Goal: Task Accomplishment & Management: Manage account settings

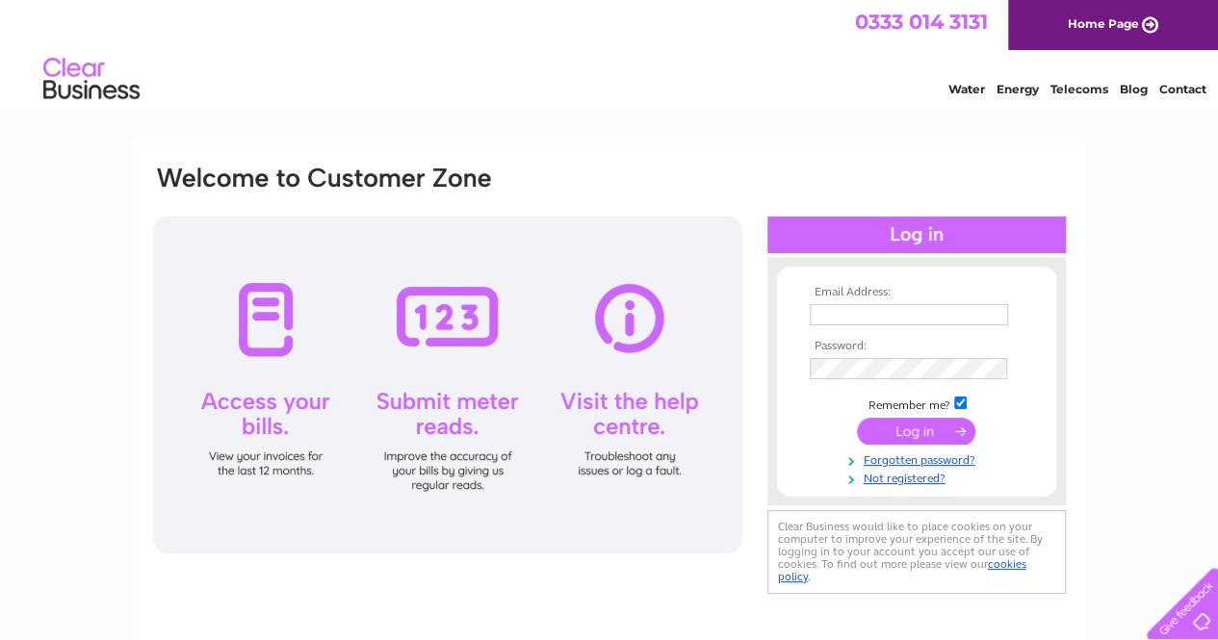
type input "archiekane@live.co.uk"
click at [900, 436] on input "submit" at bounding box center [916, 431] width 118 height 27
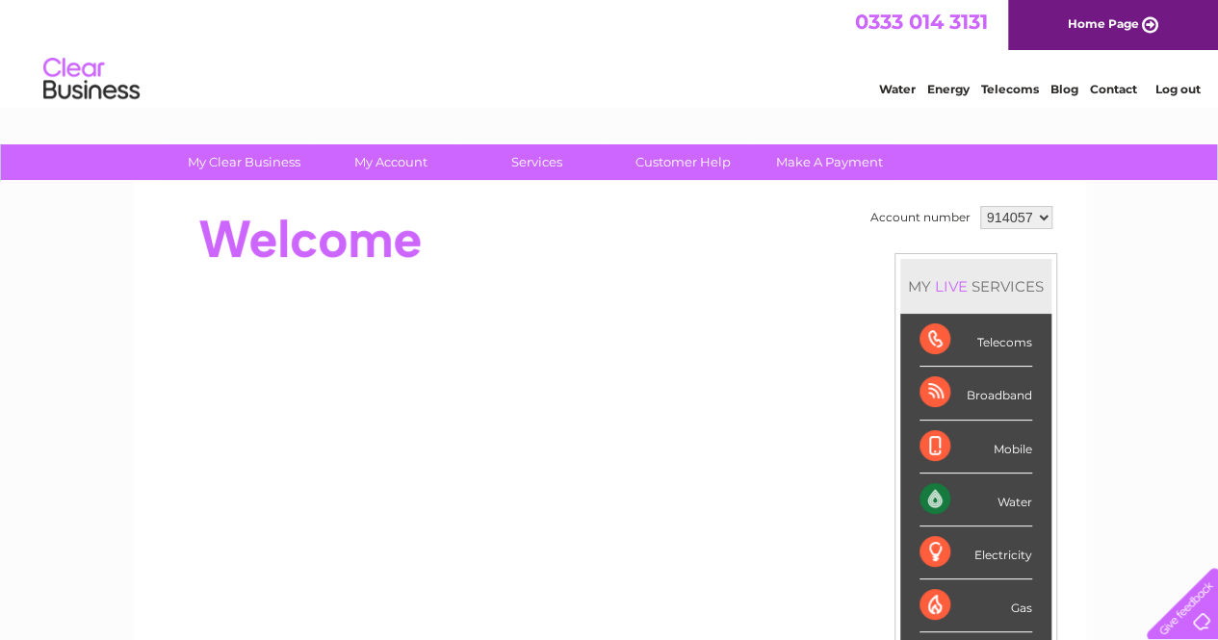
click at [1013, 504] on div "Water" at bounding box center [976, 500] width 113 height 53
click at [937, 495] on div "Water" at bounding box center [976, 500] width 113 height 53
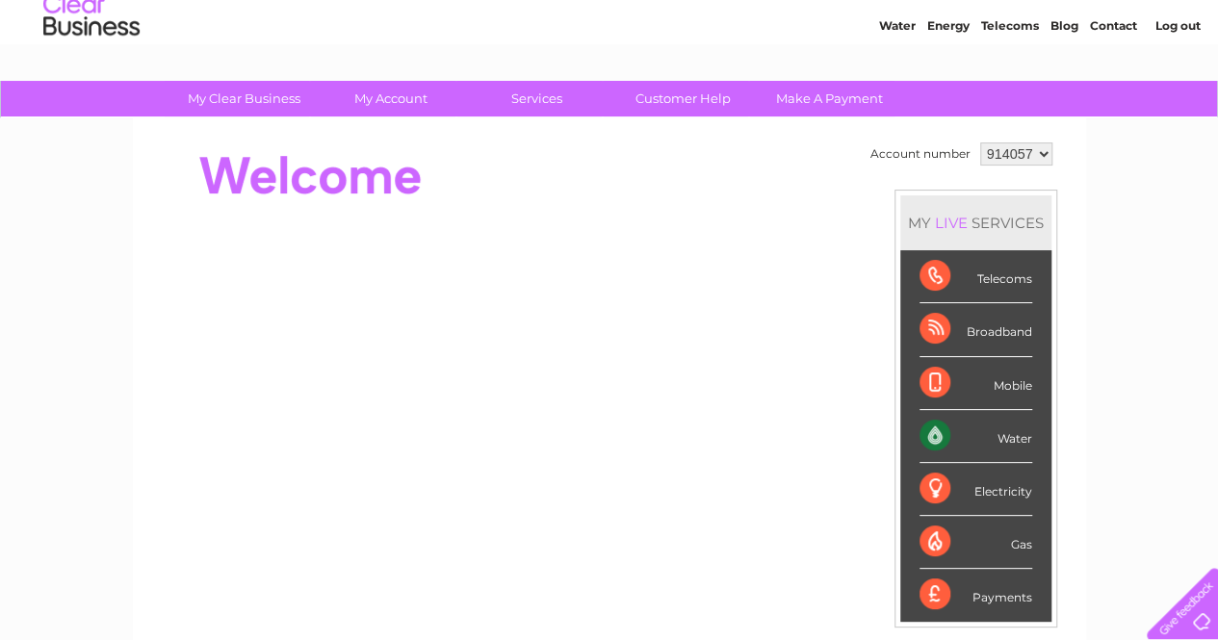
scroll to position [60, 0]
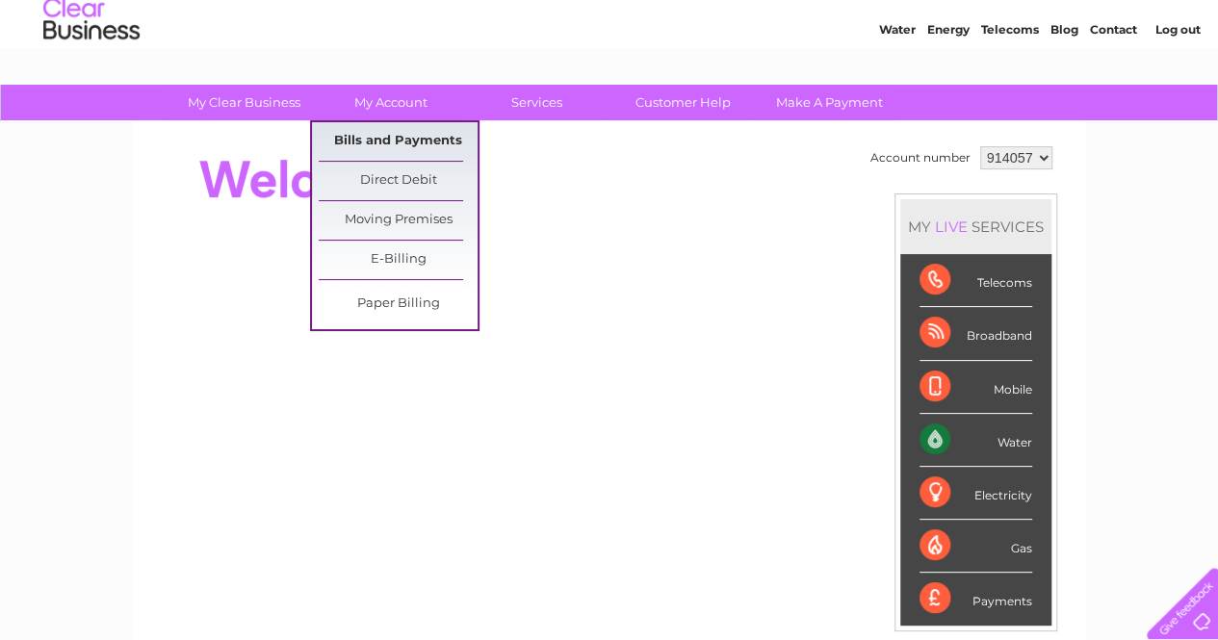
click at [374, 141] on link "Bills and Payments" at bounding box center [398, 141] width 159 height 39
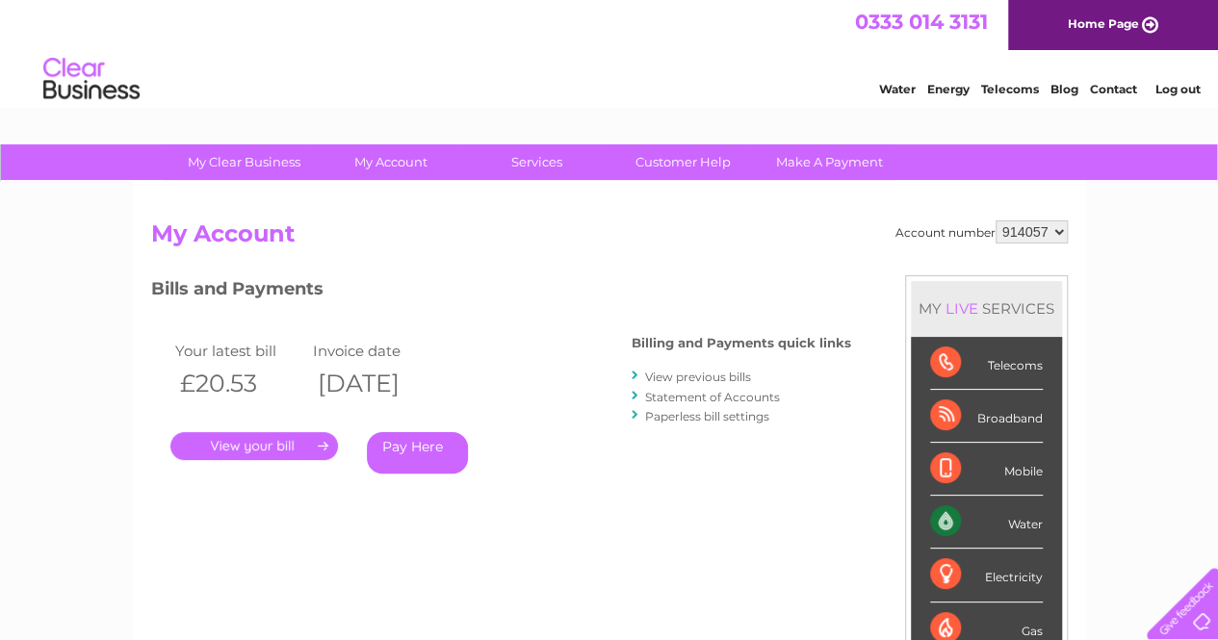
click at [253, 446] on link "." at bounding box center [254, 446] width 168 height 28
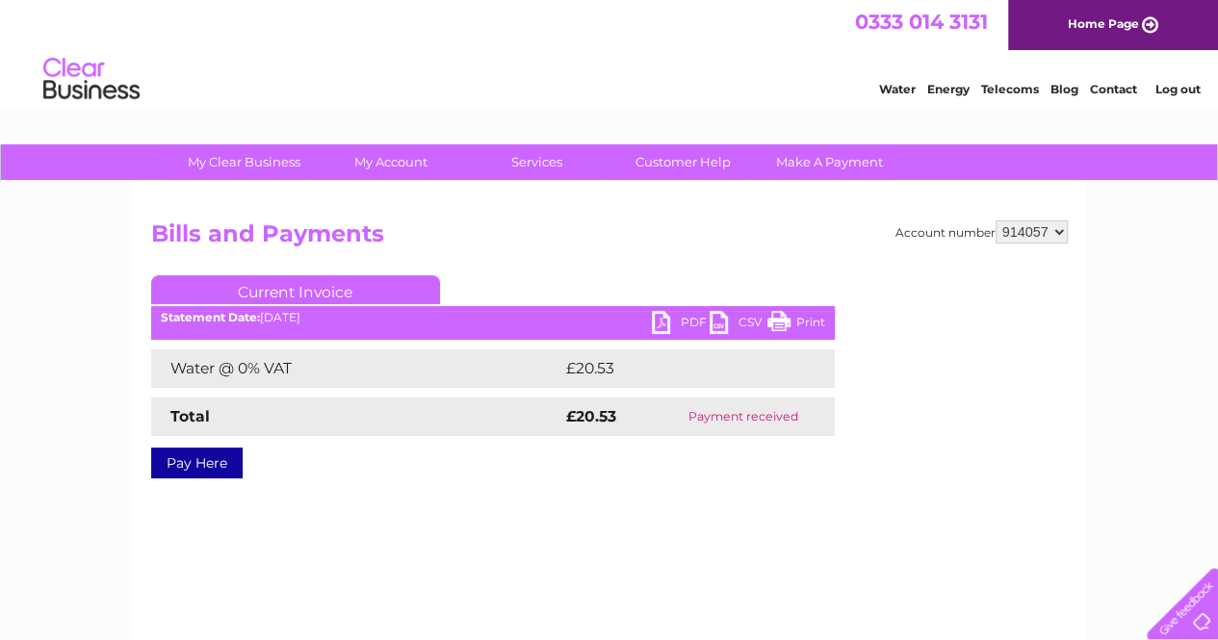
click at [685, 320] on link "PDF" at bounding box center [681, 325] width 58 height 28
